Goal: Obtain resource: Download file/media

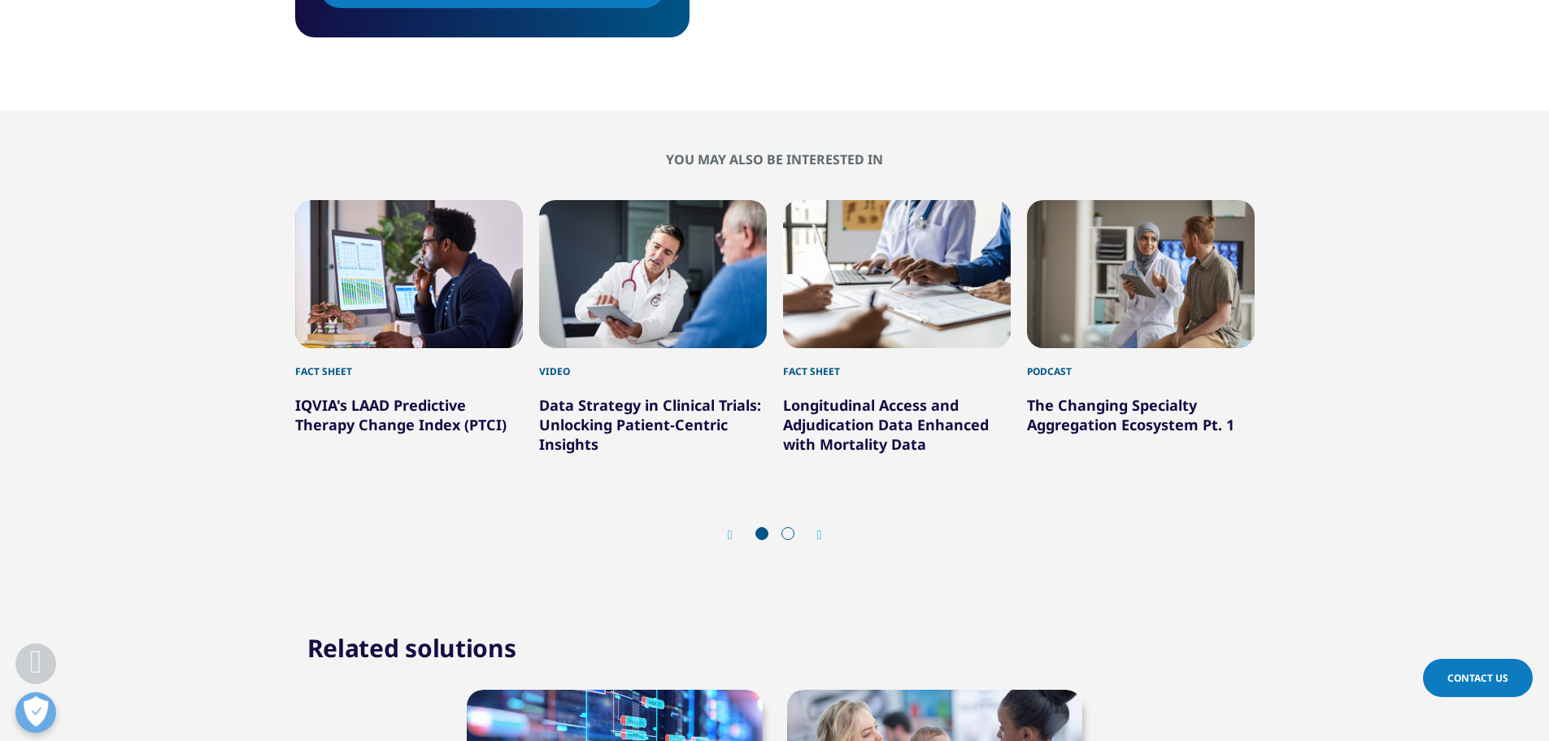
scroll to position [1057, 0]
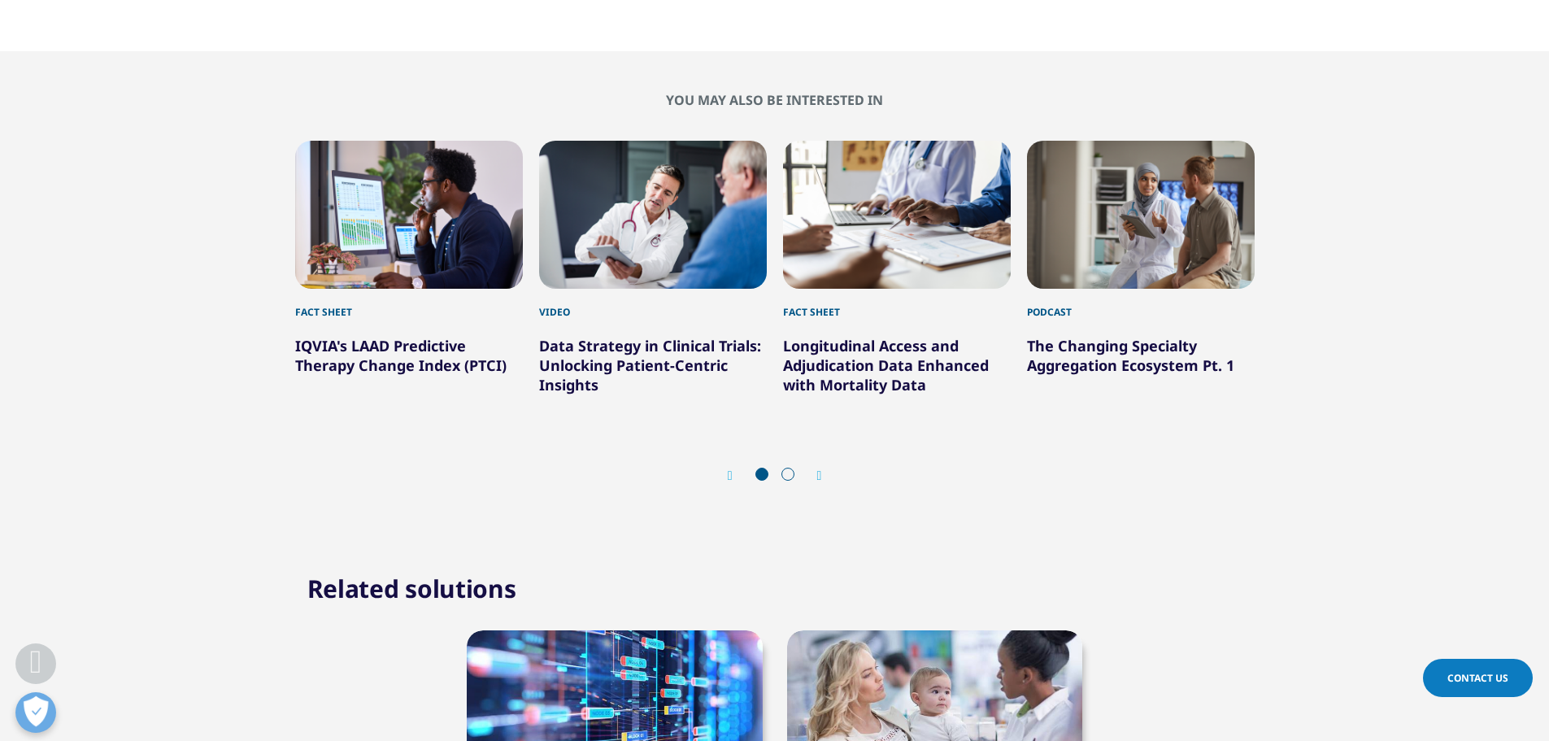
click at [424, 348] on link "IQVIA's LAAD Predictive Therapy Change Index (PTCI)" at bounding box center [400, 355] width 211 height 39
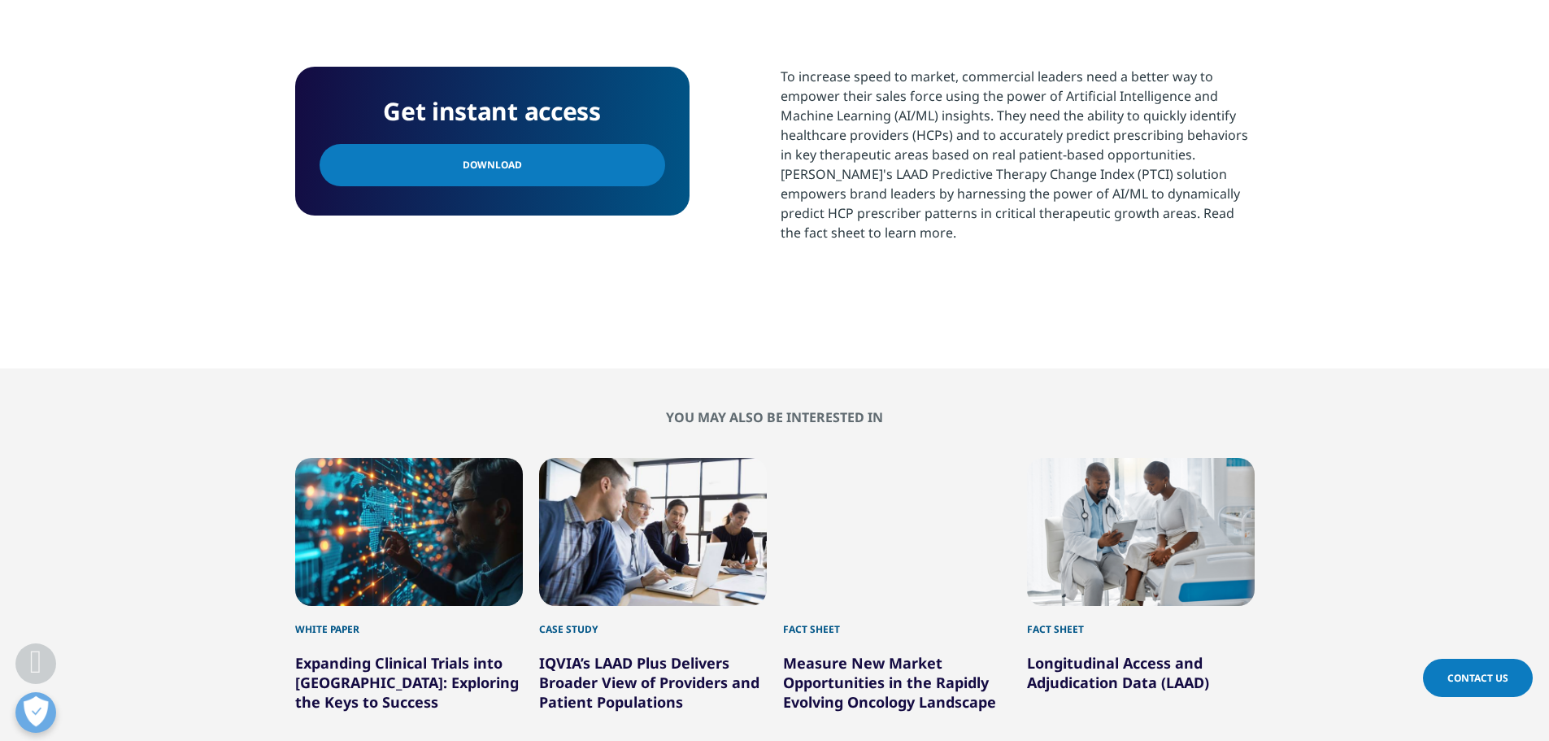
scroll to position [593, 0]
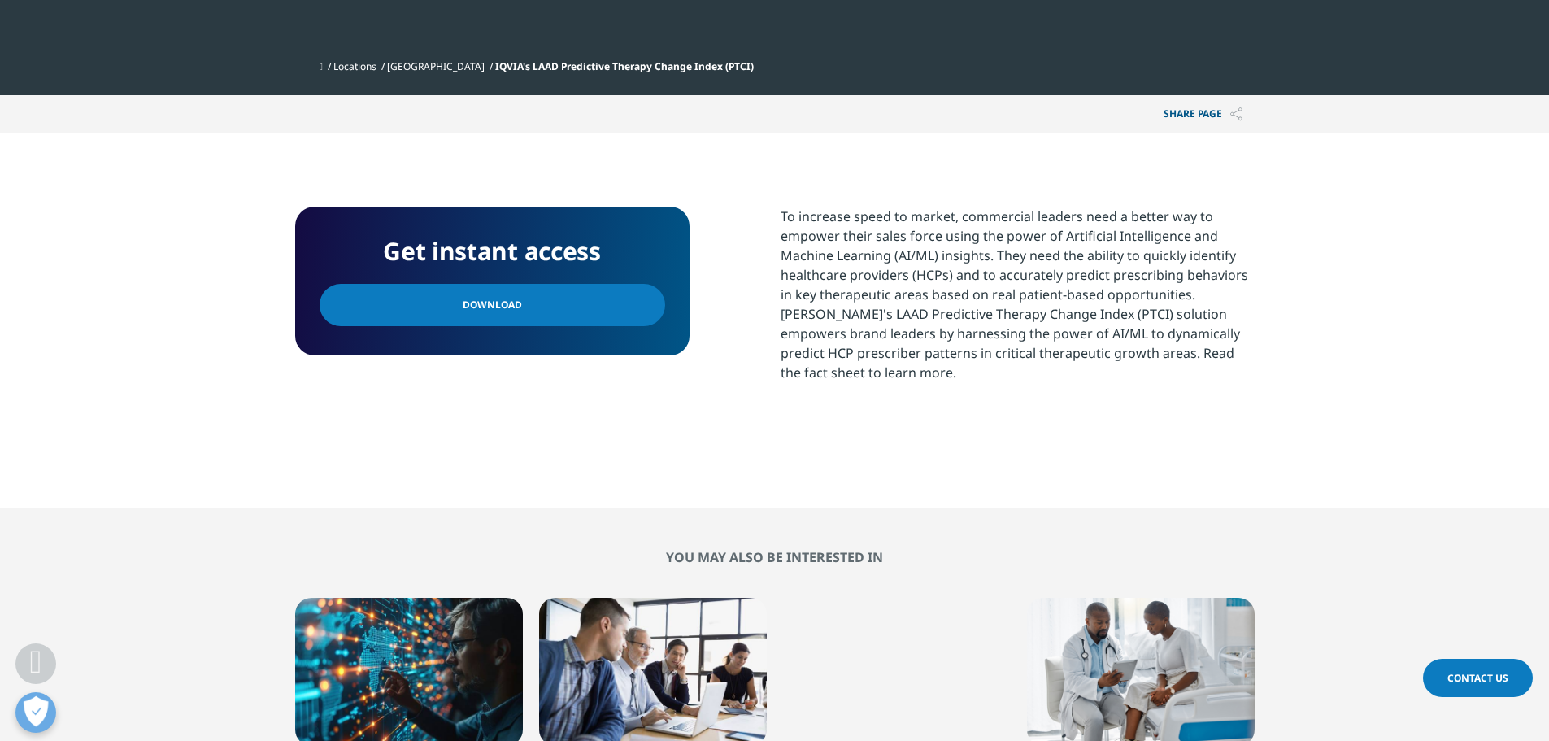
click at [540, 303] on link "Download" at bounding box center [493, 305] width 346 height 42
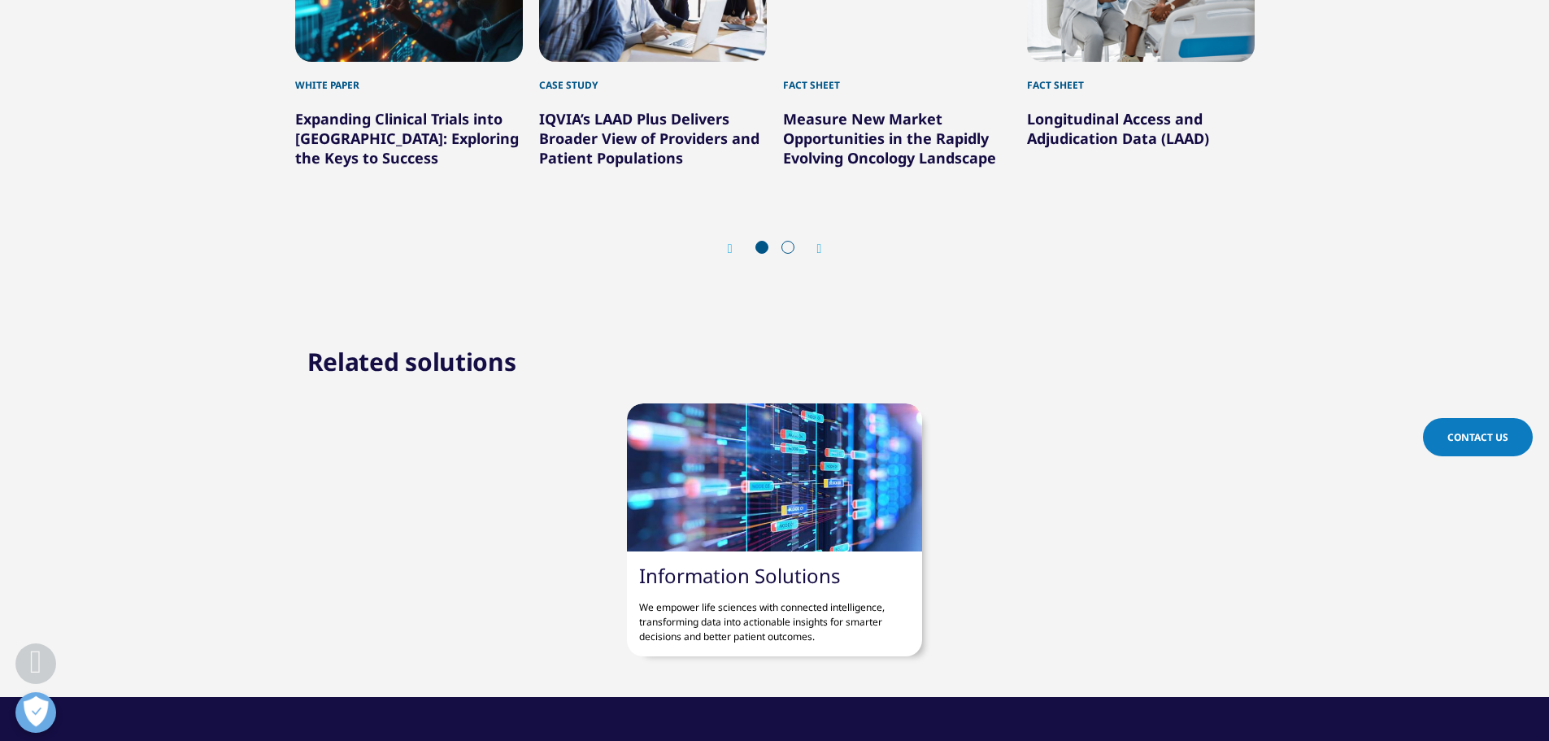
scroll to position [999, 0]
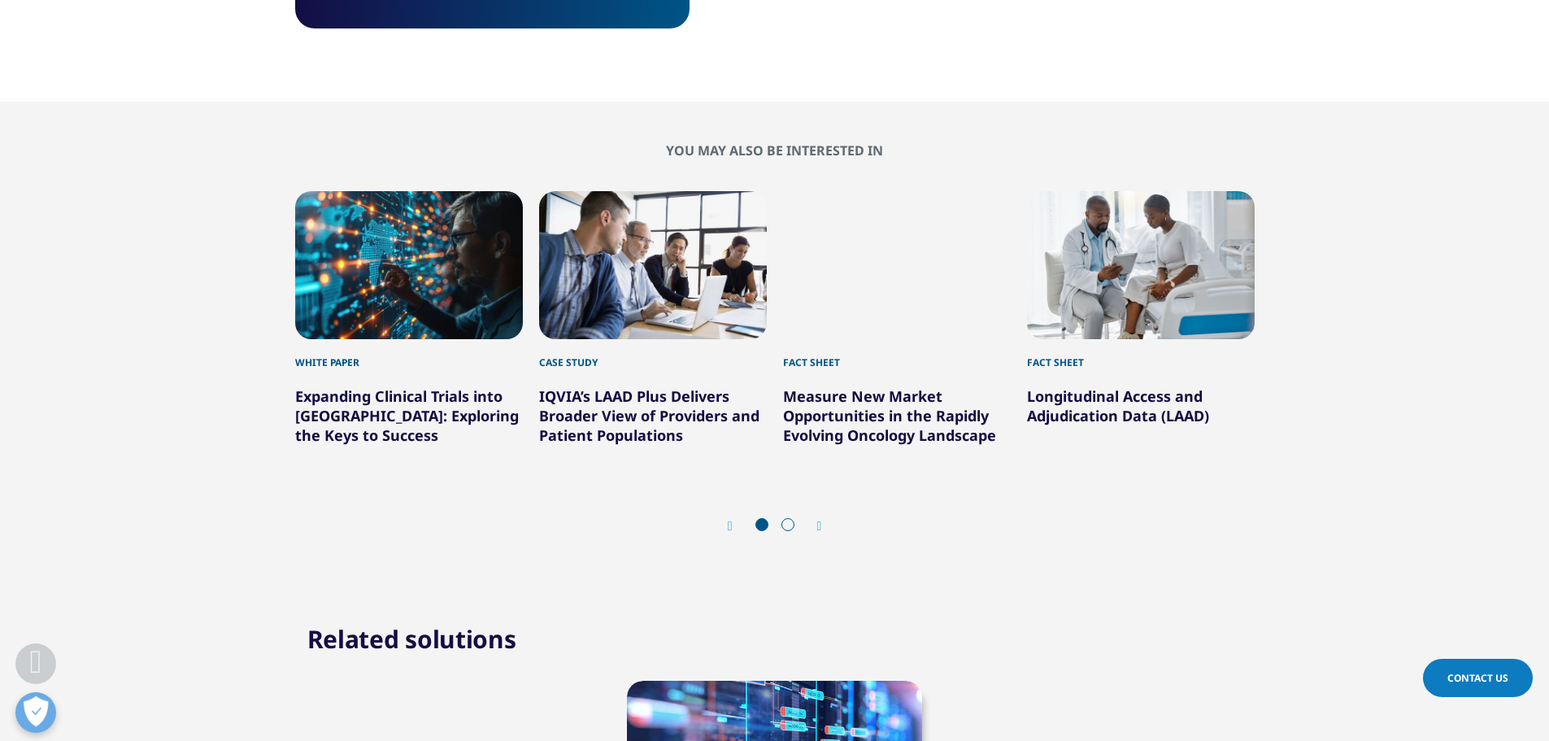
click at [1088, 403] on link "Longitudinal Access and Adjudication Data (LAAD)" at bounding box center [1118, 405] width 182 height 39
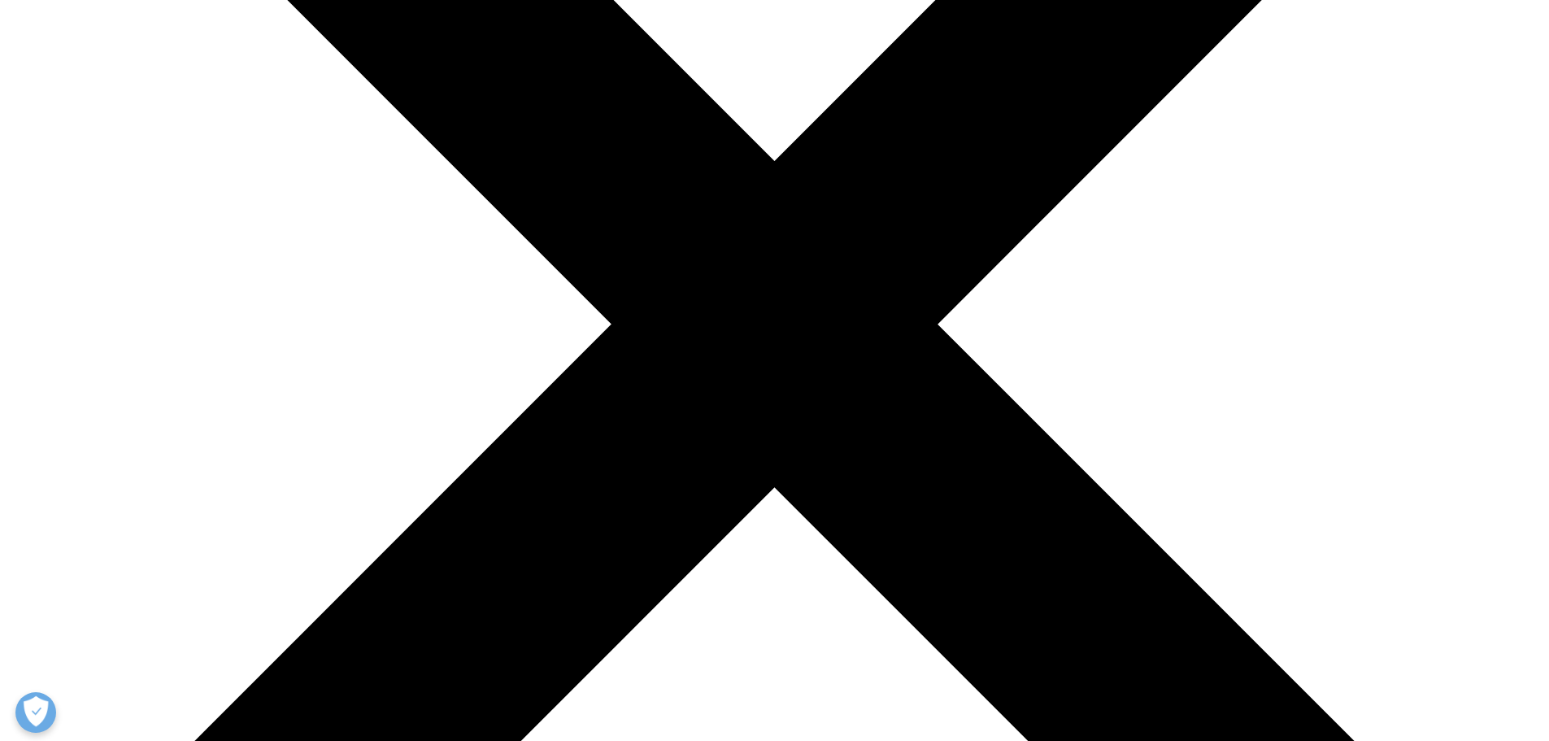
scroll to position [488, 0]
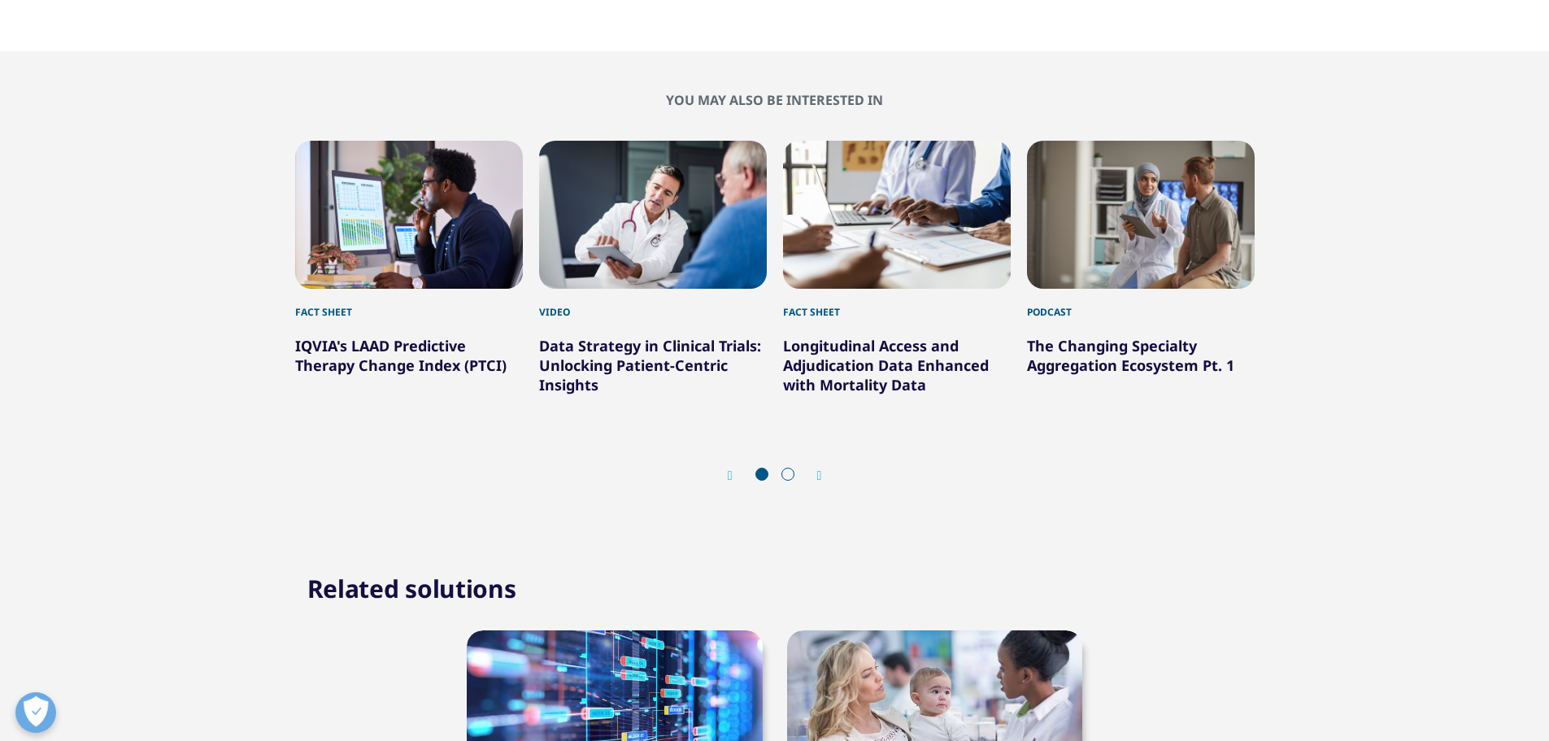
scroll to position [236, 959]
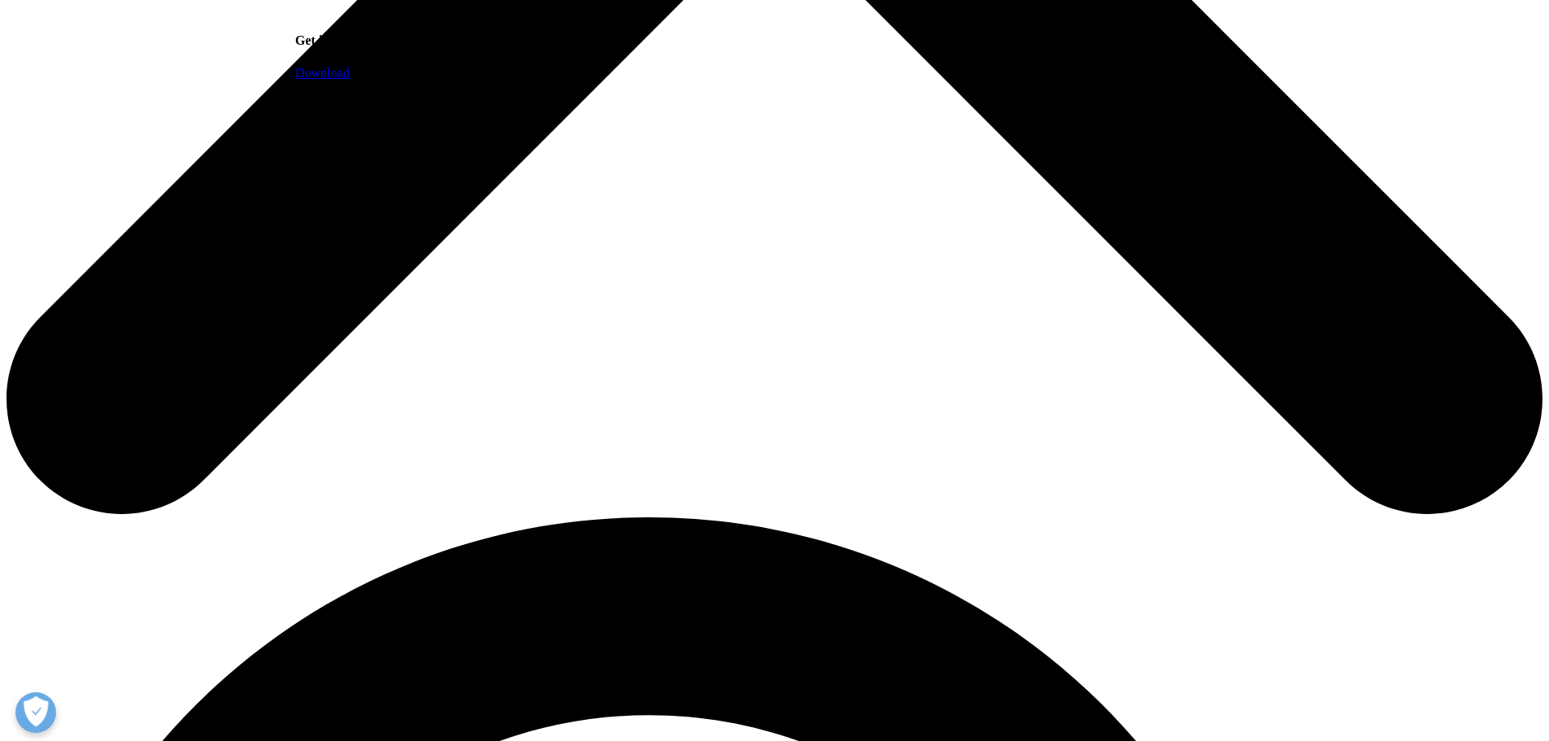
scroll to position [1057, 0]
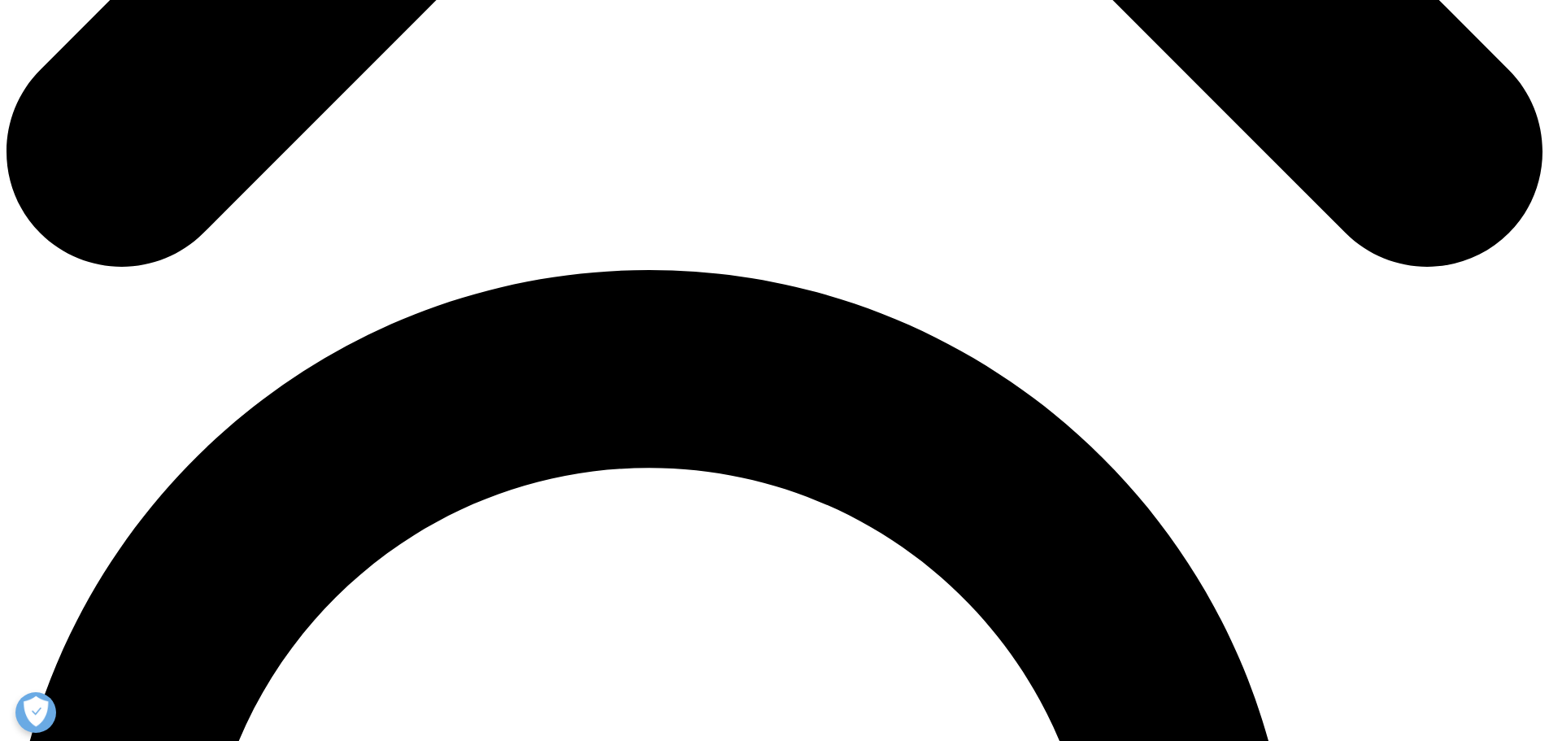
scroll to position [1057, 0]
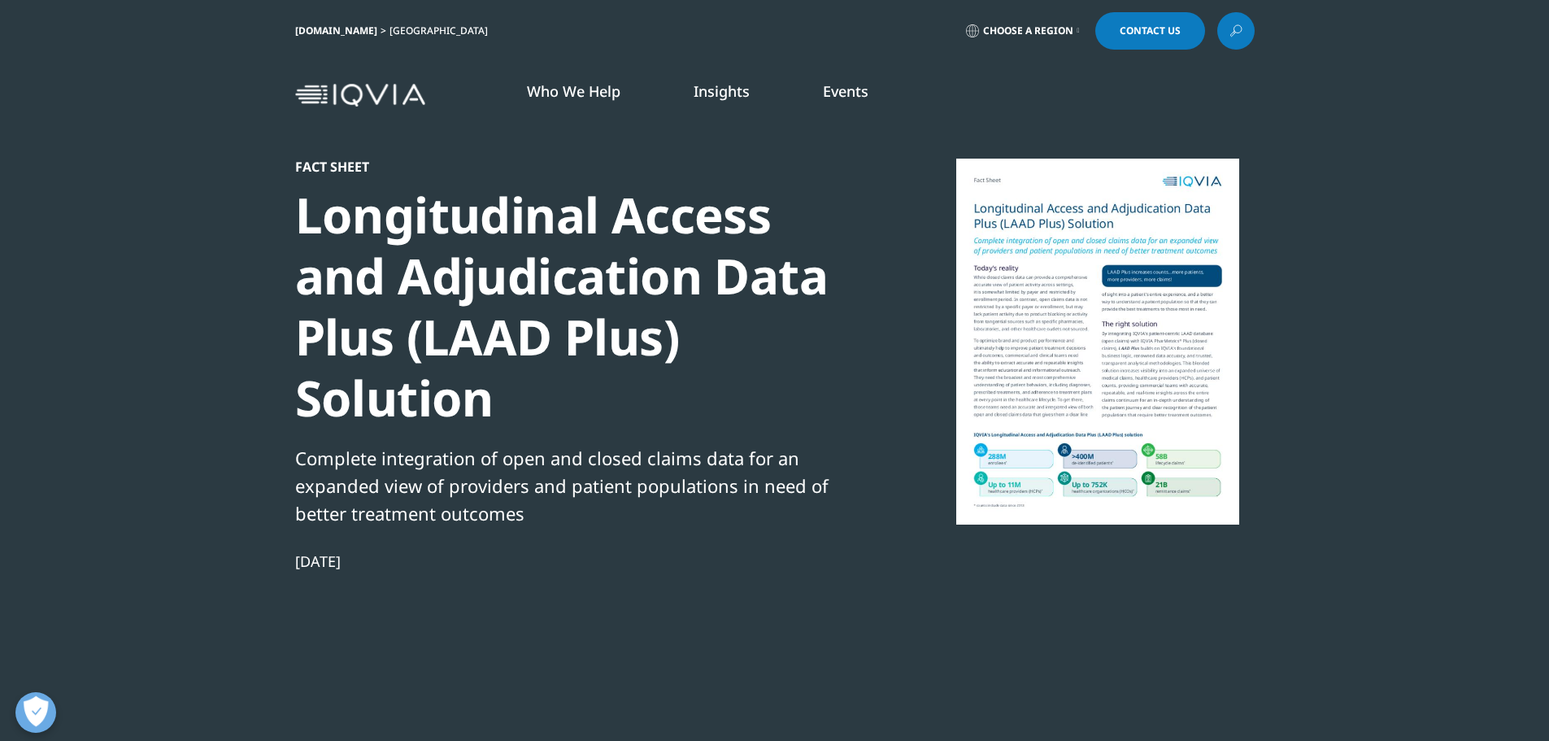
scroll to position [353, 959]
